Goal: Transaction & Acquisition: Book appointment/travel/reservation

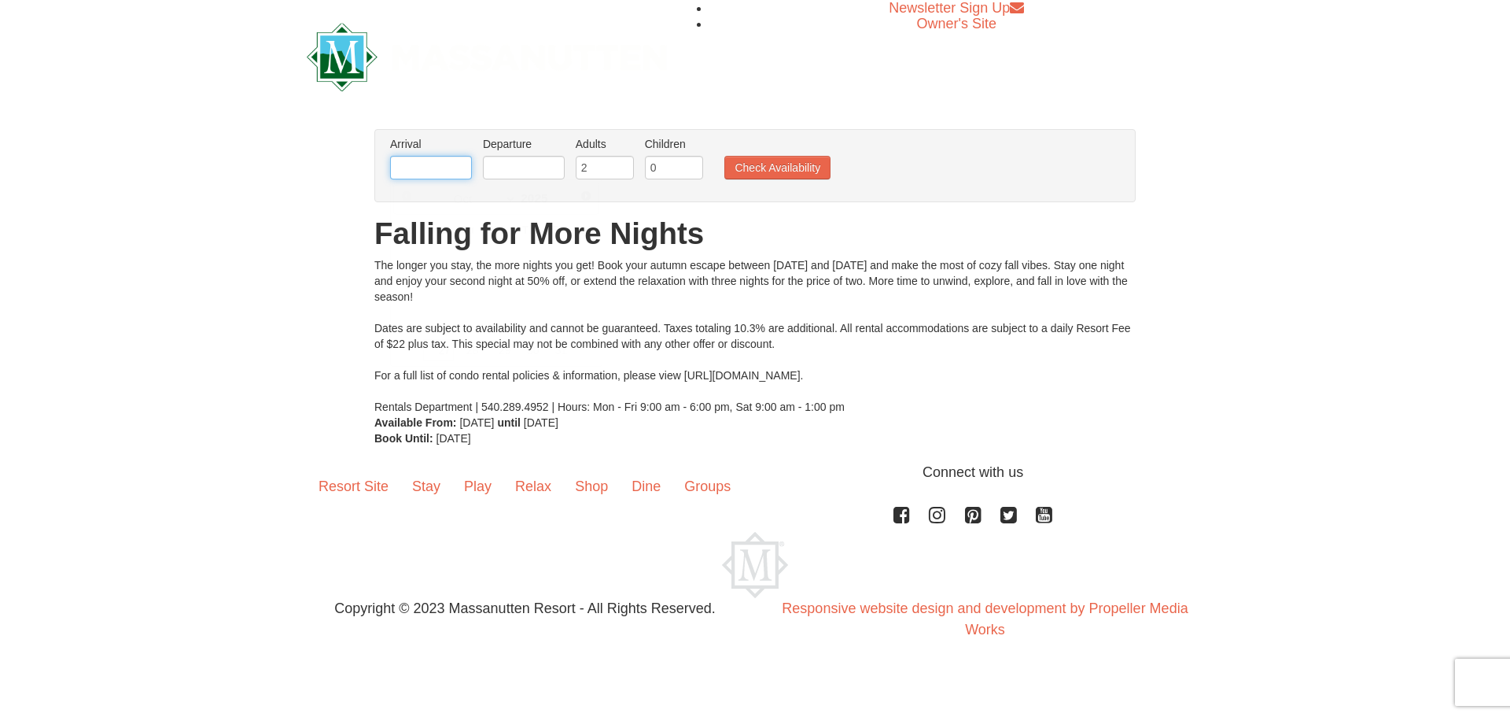
click at [437, 168] on input "text" at bounding box center [431, 168] width 82 height 24
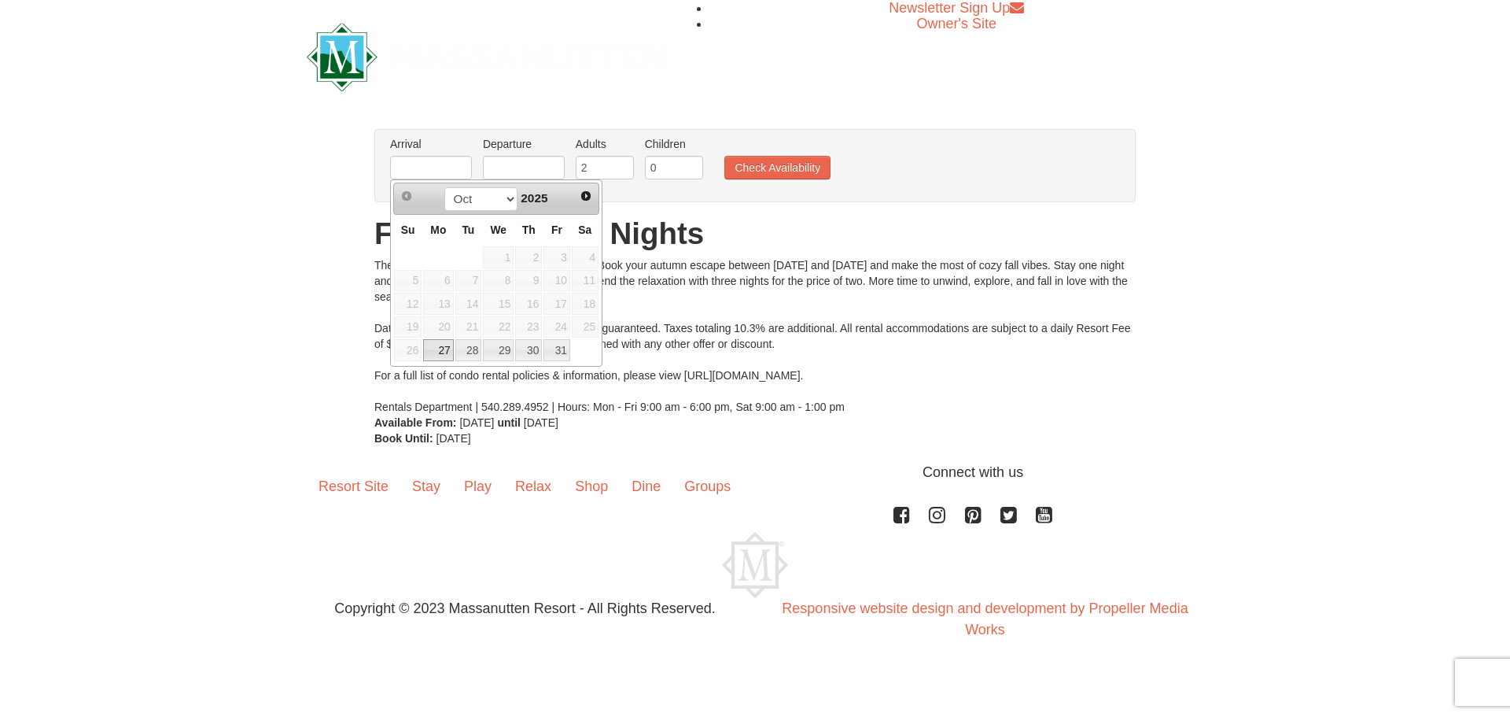
click at [442, 346] on link "27" at bounding box center [438, 350] width 30 height 22
type input "[DATE]"
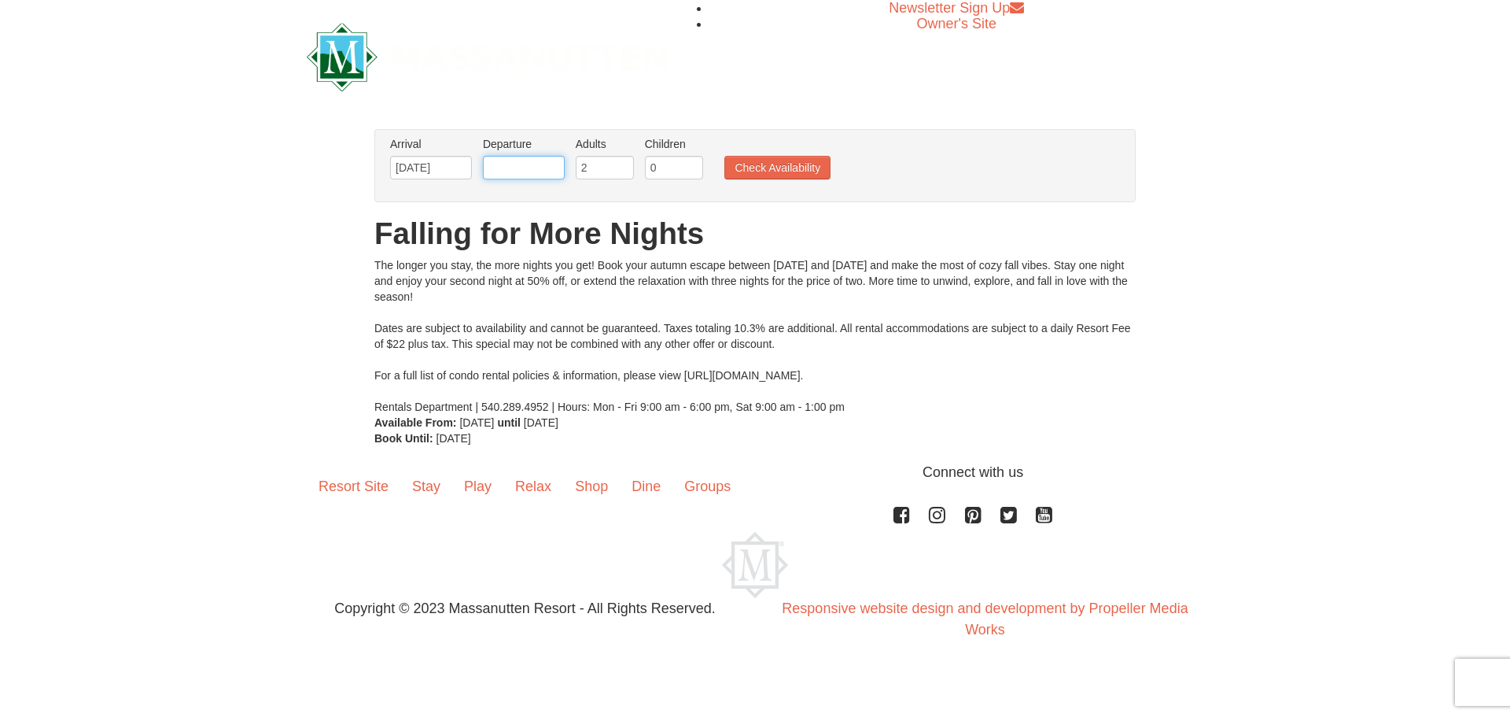
click at [533, 171] on input "text" at bounding box center [524, 168] width 82 height 24
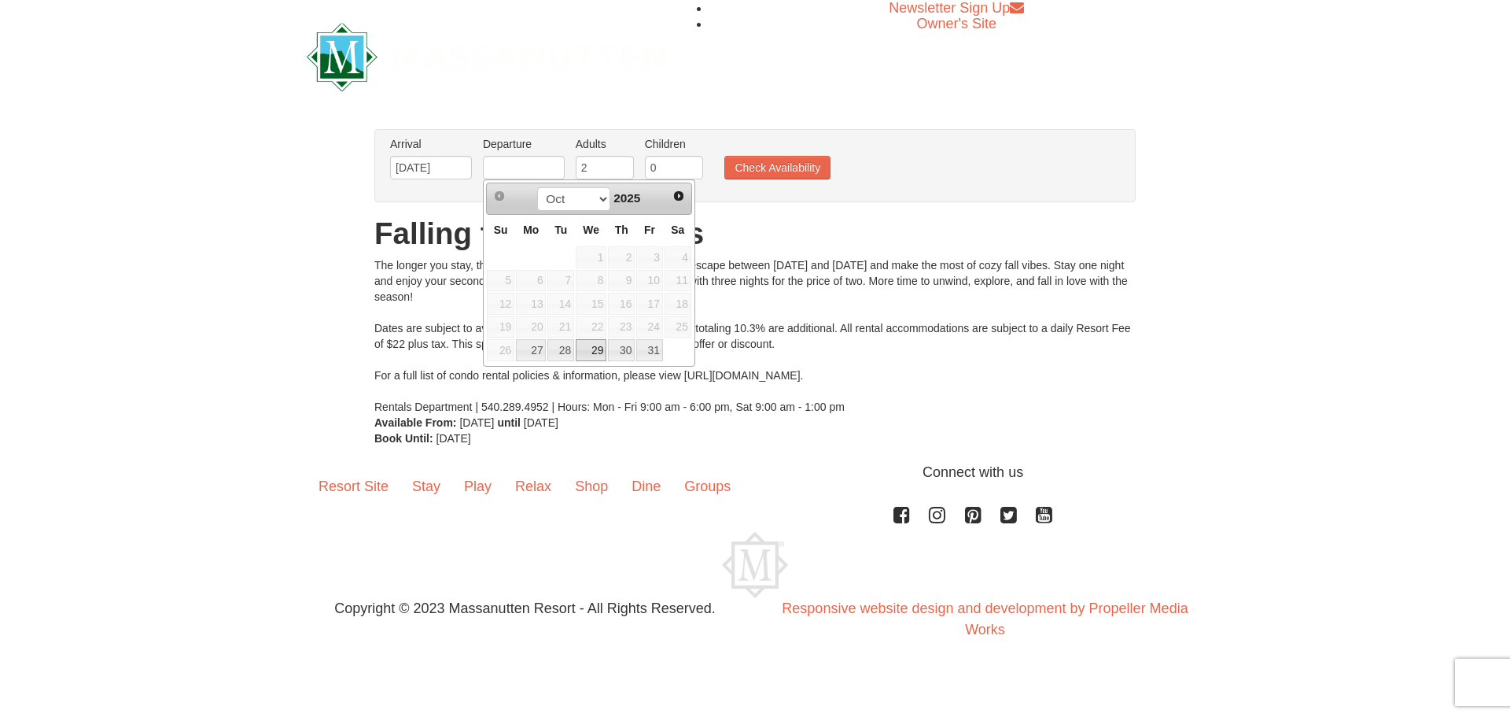
click at [593, 348] on link "29" at bounding box center [591, 350] width 31 height 22
type input "[DATE]"
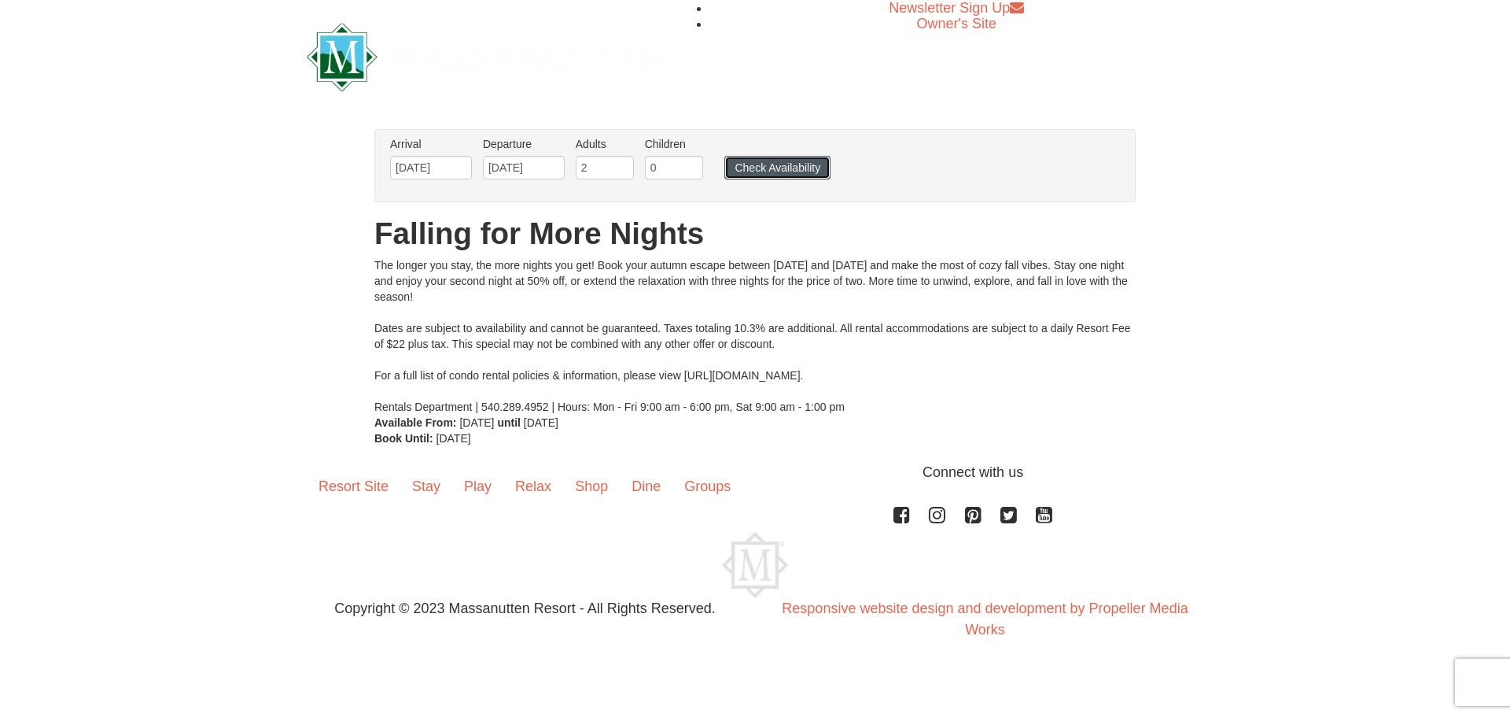
click at [756, 170] on button "Check Availability" at bounding box center [777, 168] width 106 height 24
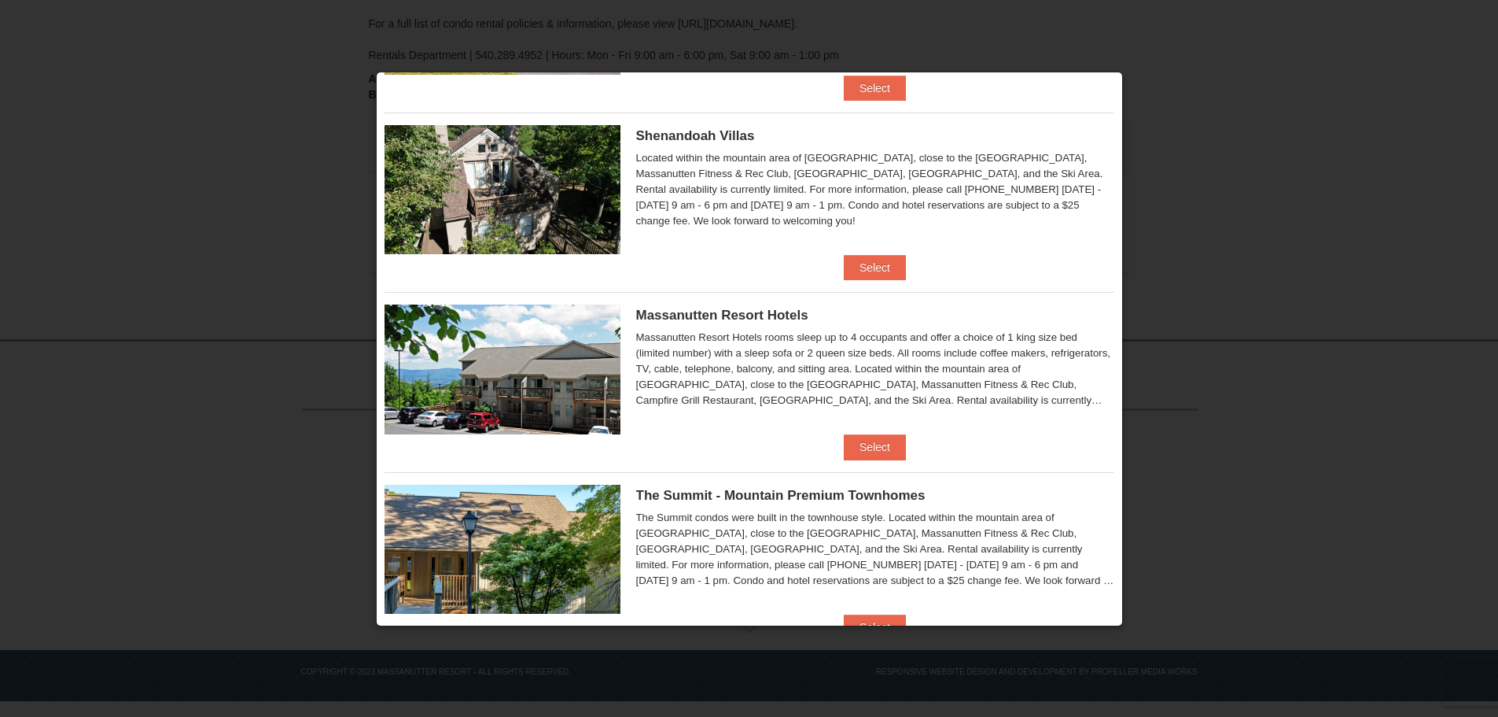
scroll to position [393, 0]
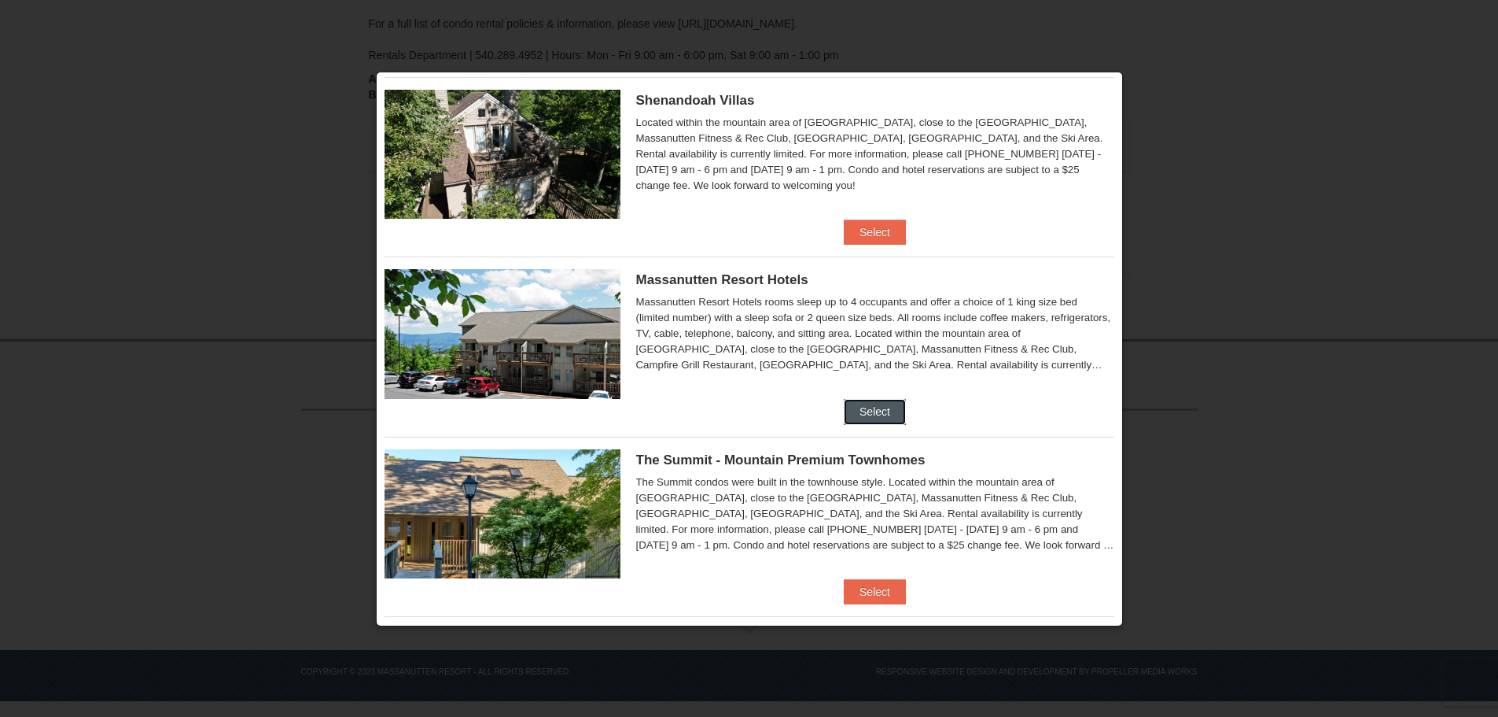
click at [877, 408] on button "Select" at bounding box center [875, 411] width 62 height 25
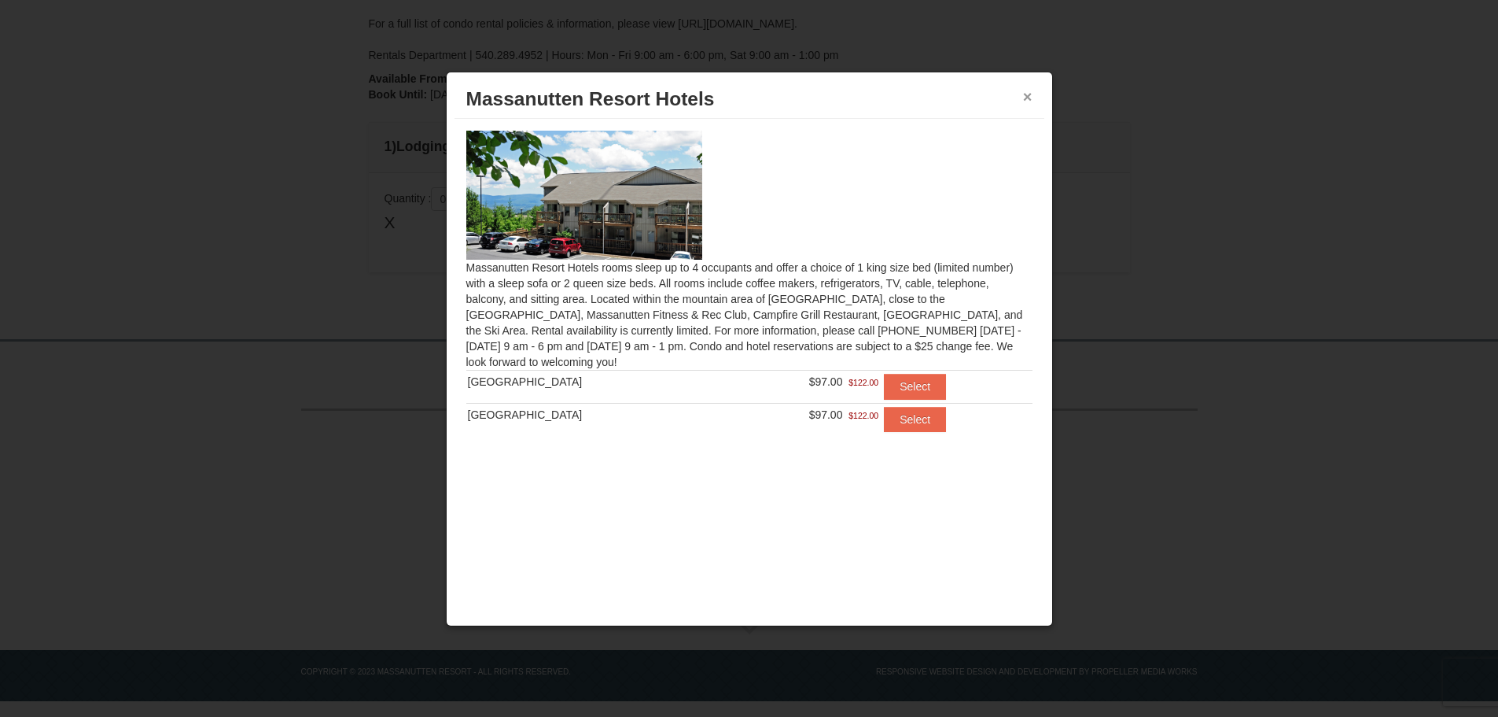
click at [1024, 96] on button "×" at bounding box center [1027, 97] width 9 height 16
